Goal: Task Accomplishment & Management: Use online tool/utility

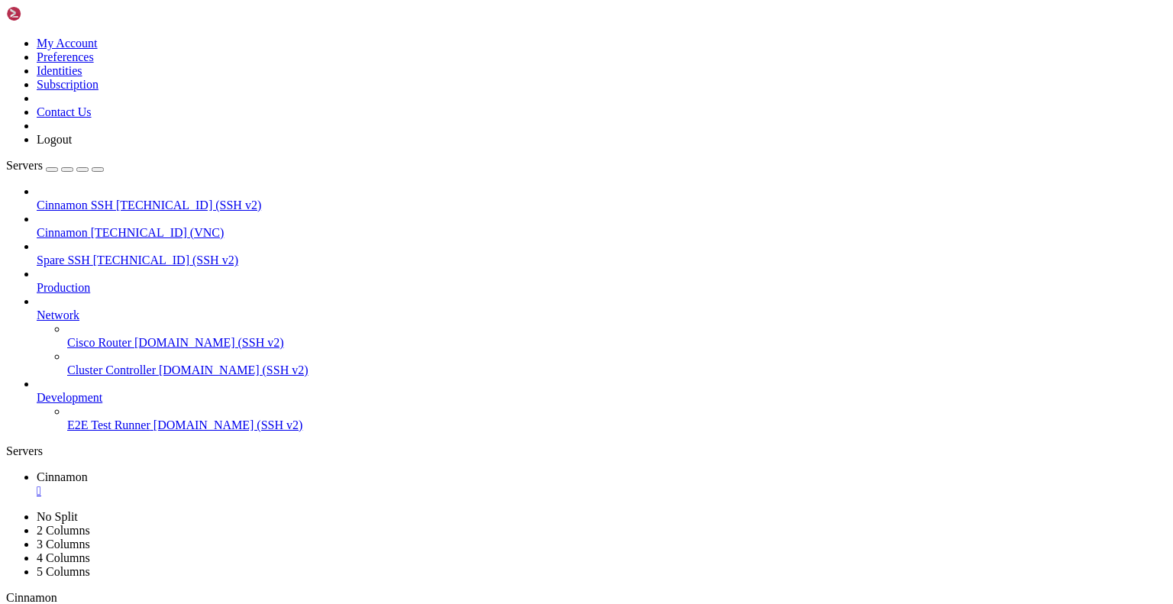
click at [280, 484] on div "" at bounding box center [602, 491] width 1130 height 14
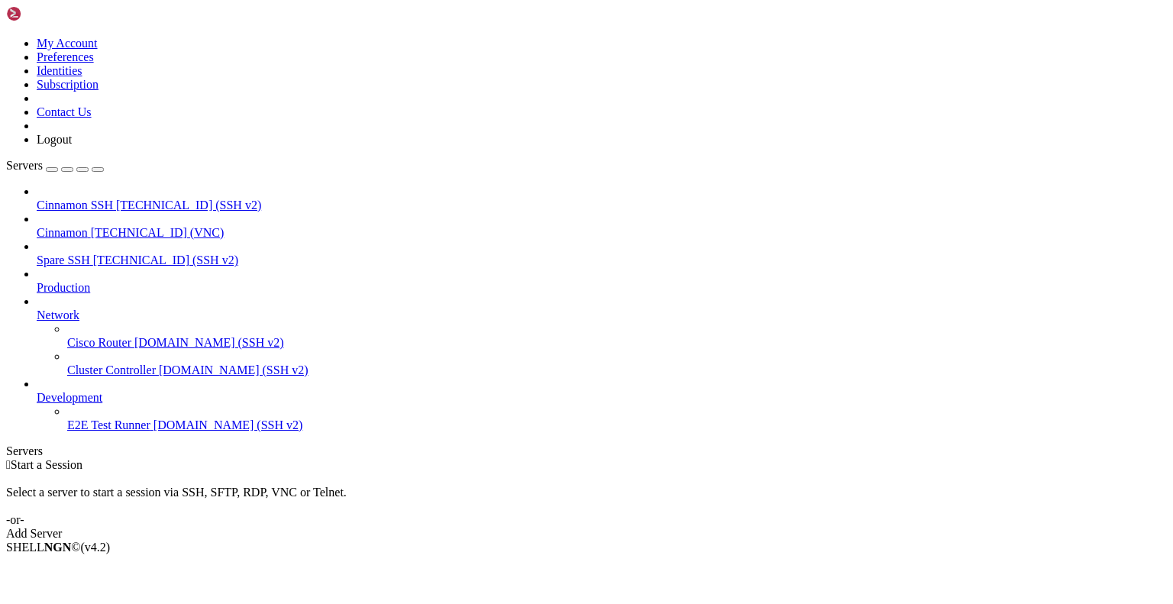
click at [88, 226] on span "Cinnamon" at bounding box center [62, 232] width 51 height 13
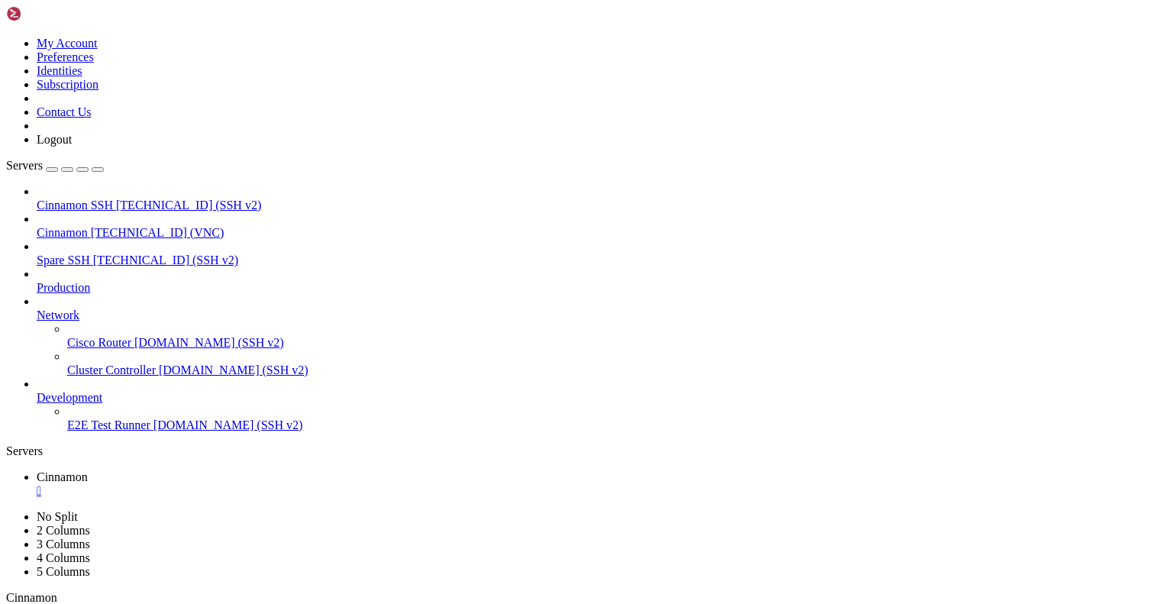
drag, startPoint x: 351, startPoint y: 51, endPoint x: 351, endPoint y: 108, distance: 56.5
click at [202, 607] on div "" at bounding box center [200, 612] width 4 height 11
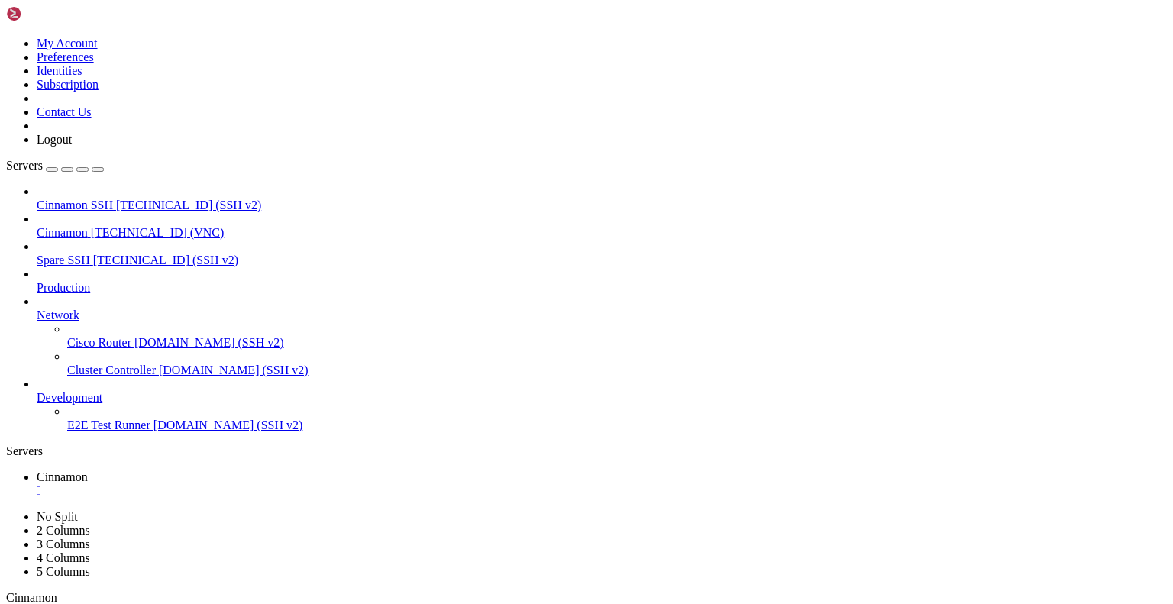
drag, startPoint x: 351, startPoint y: 50, endPoint x: 351, endPoint y: 115, distance: 64.1
click at [202, 607] on div "" at bounding box center [200, 612] width 4 height 11
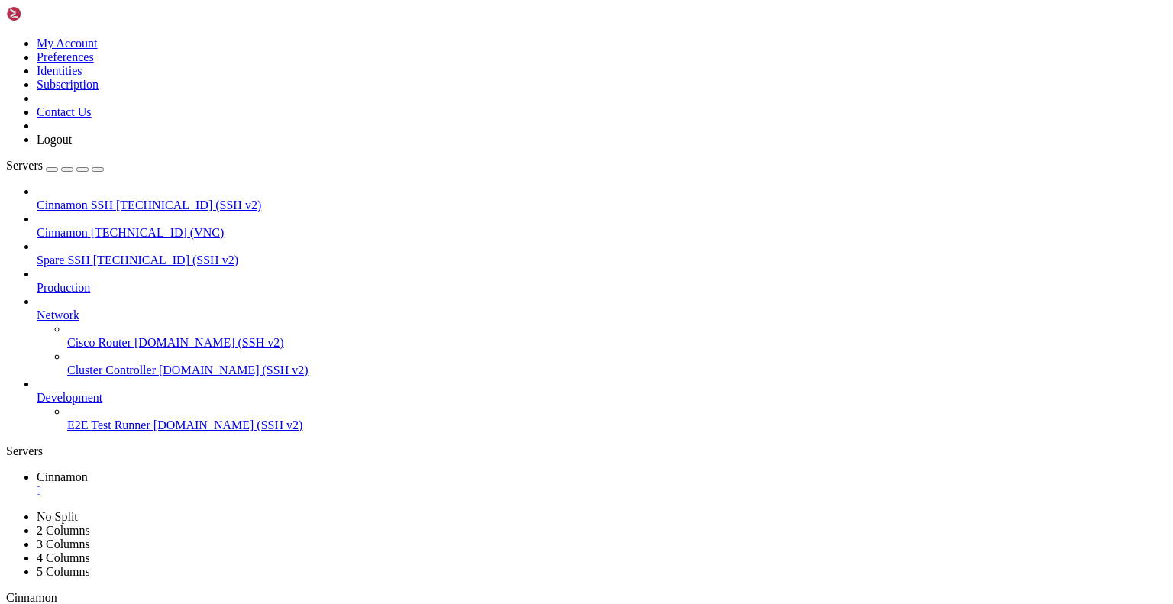
drag, startPoint x: 351, startPoint y: 51, endPoint x: 351, endPoint y: 108, distance: 56.5
click at [202, 607] on div "" at bounding box center [200, 612] width 4 height 11
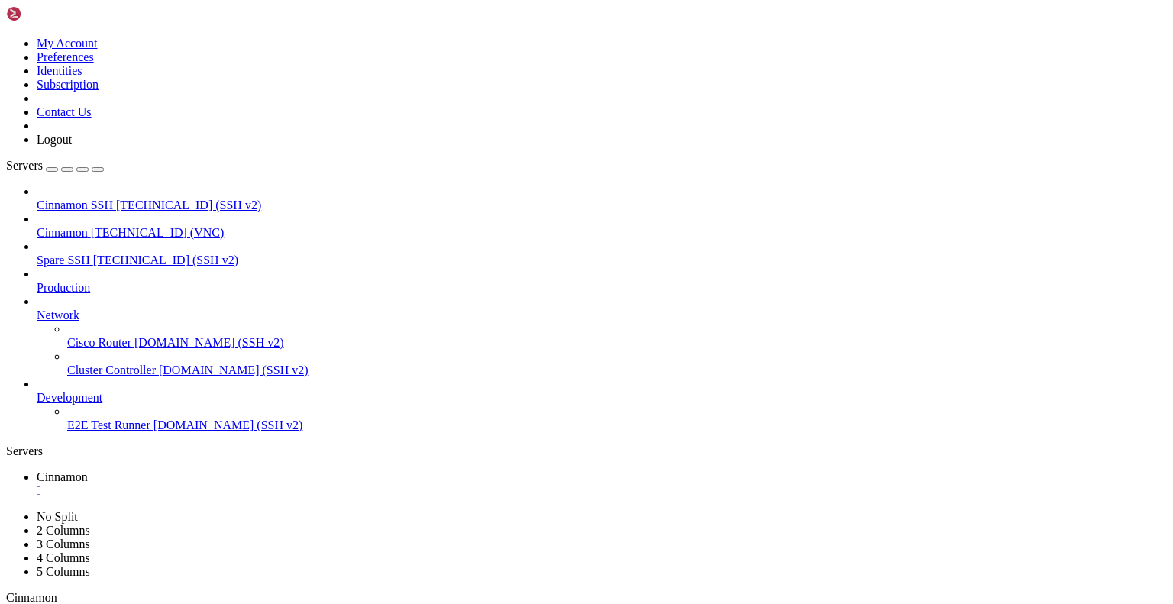
click at [281, 484] on div "" at bounding box center [602, 491] width 1130 height 14
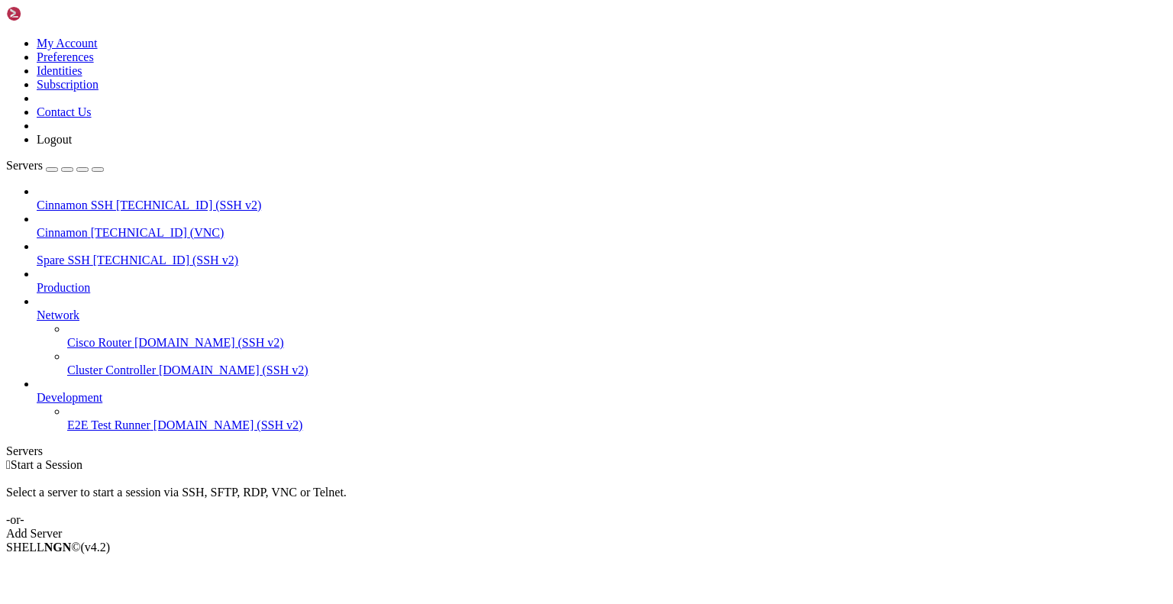
click at [6, 37] on icon at bounding box center [6, 37] width 0 height 0
click at [72, 146] on link "Logout" at bounding box center [54, 139] width 35 height 13
